Goal: Check status: Check status

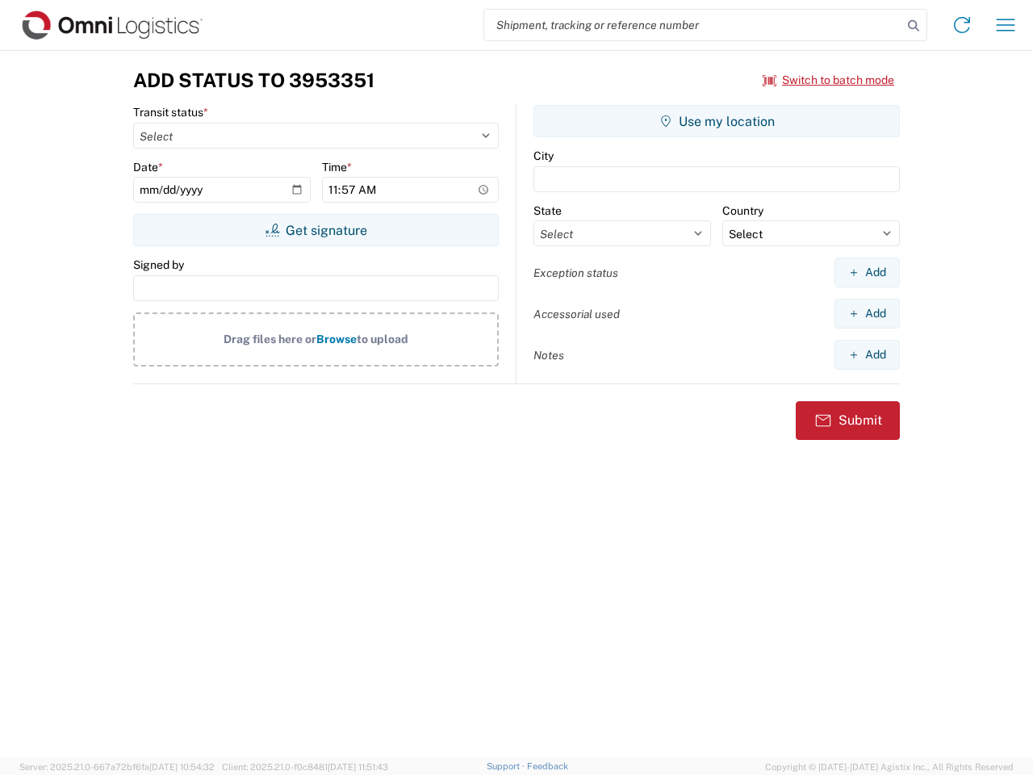
click at [694, 25] on input "search" at bounding box center [693, 25] width 418 height 31
click at [914, 26] on icon at bounding box center [914, 26] width 23 height 23
click at [962, 25] on icon at bounding box center [963, 25] width 26 height 26
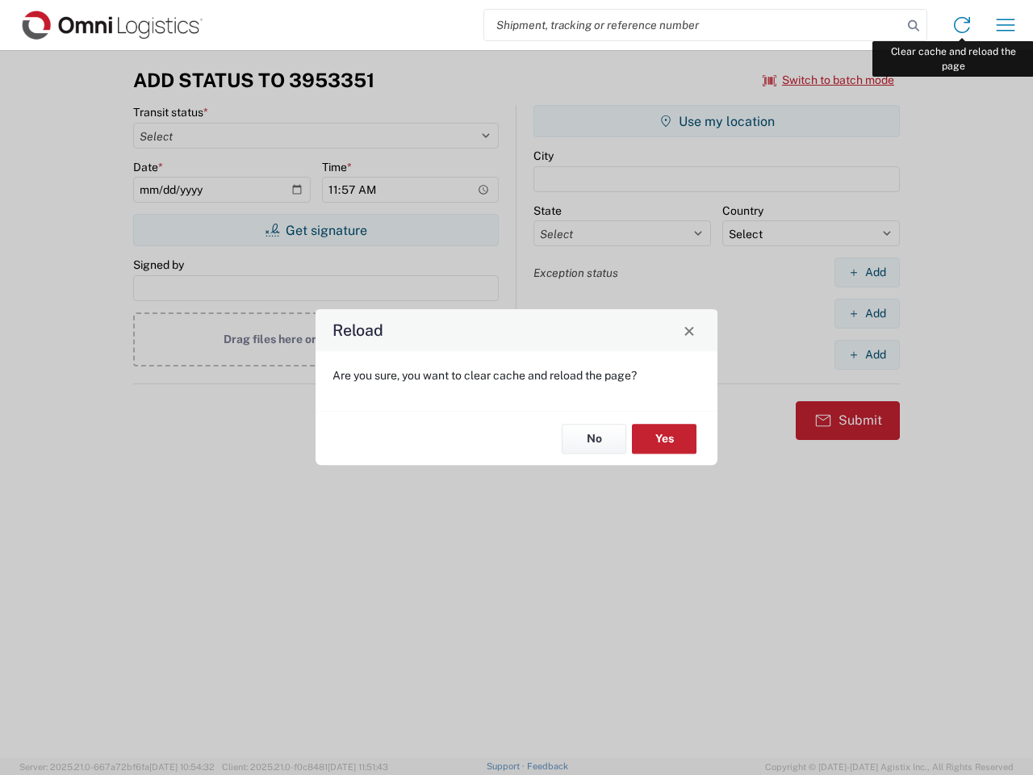
click at [1006, 25] on div "Reload Are you sure, you want to clear cache and reload the page? No Yes" at bounding box center [516, 387] width 1033 height 775
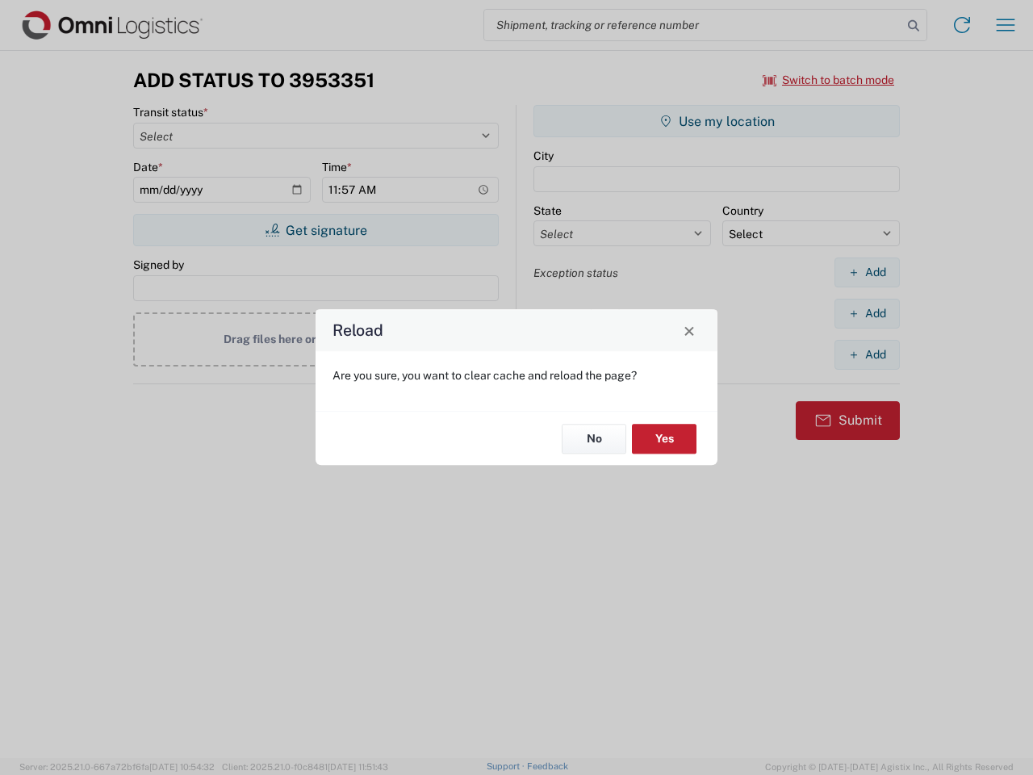
click at [829, 80] on div "Reload Are you sure, you want to clear cache and reload the page? No Yes" at bounding box center [516, 387] width 1033 height 775
click at [316, 230] on div "Reload Are you sure, you want to clear cache and reload the page? No Yes" at bounding box center [516, 387] width 1033 height 775
click at [717, 121] on div "Reload Are you sure, you want to clear cache and reload the page? No Yes" at bounding box center [516, 387] width 1033 height 775
click at [867, 272] on div "Reload Are you sure, you want to clear cache and reload the page? No Yes" at bounding box center [516, 387] width 1033 height 775
click at [867, 313] on div "Reload Are you sure, you want to clear cache and reload the page? No Yes" at bounding box center [516, 387] width 1033 height 775
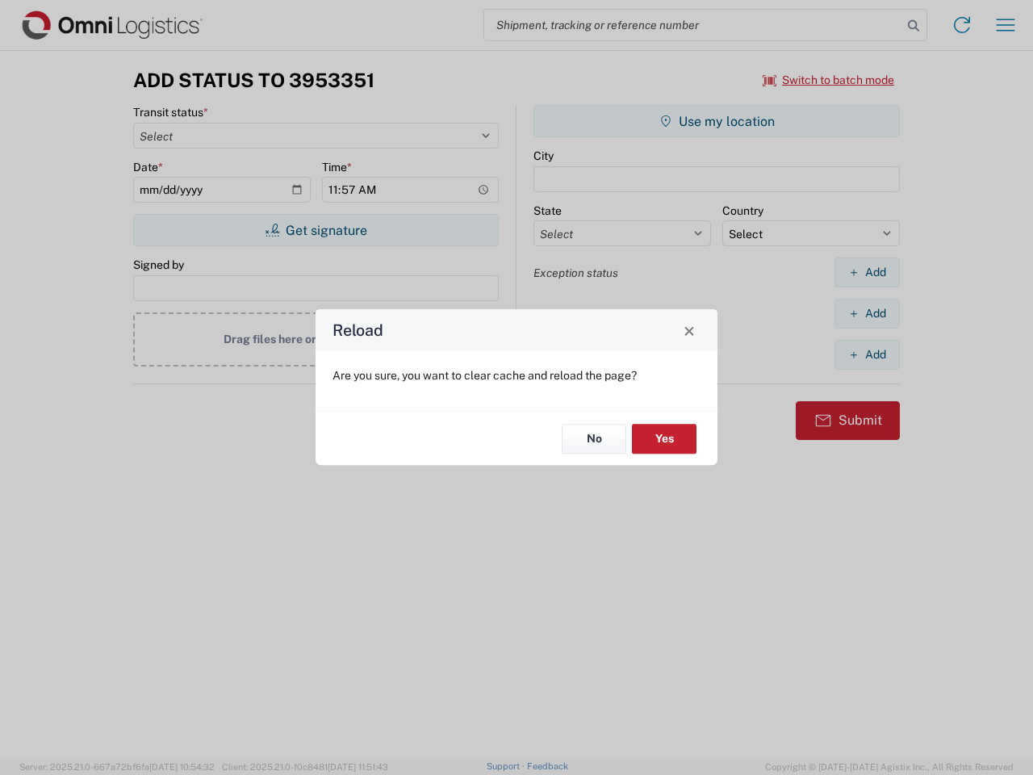
click at [867, 354] on div "Reload Are you sure, you want to clear cache and reload the page? No Yes" at bounding box center [516, 387] width 1033 height 775
